Goal: Navigation & Orientation: Find specific page/section

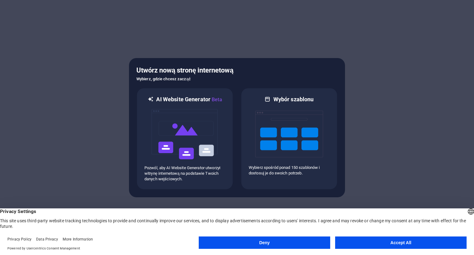
click at [310, 247] on button "Deny" at bounding box center [264, 242] width 131 height 12
